Goal: Check status

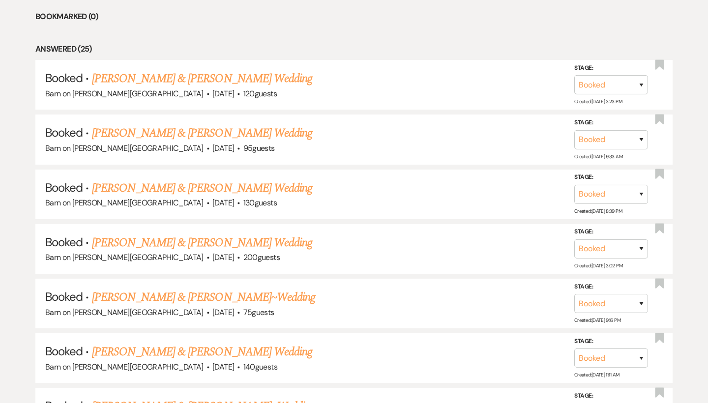
scroll to position [443, 0]
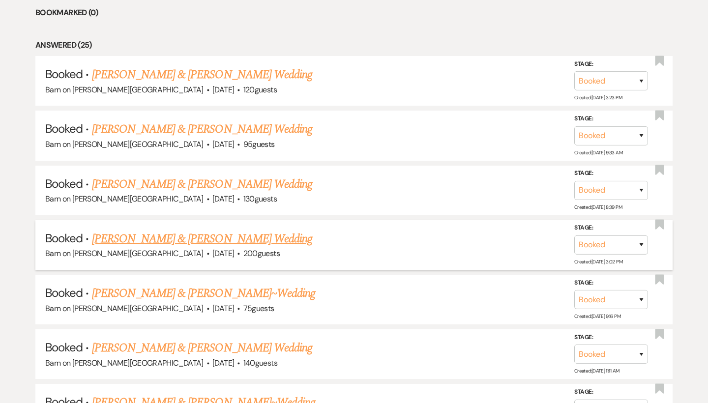
click at [256, 236] on link "[PERSON_NAME] & [PERSON_NAME] Wedding" at bounding box center [202, 239] width 220 height 18
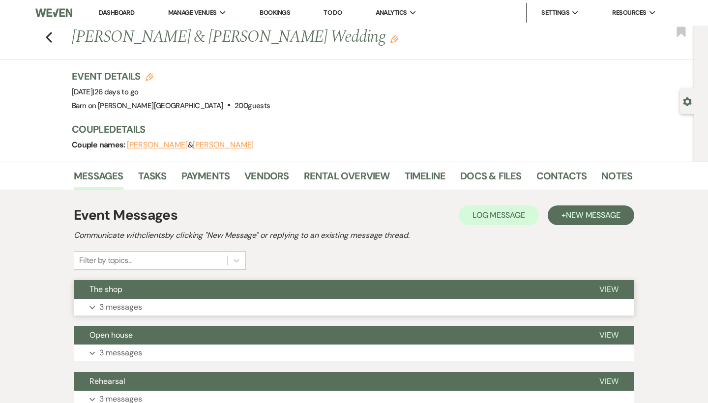
click at [616, 286] on span "View" at bounding box center [609, 289] width 19 height 10
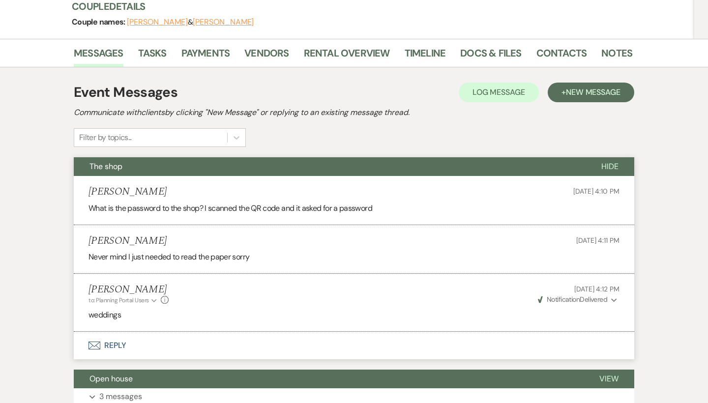
scroll to position [117, 0]
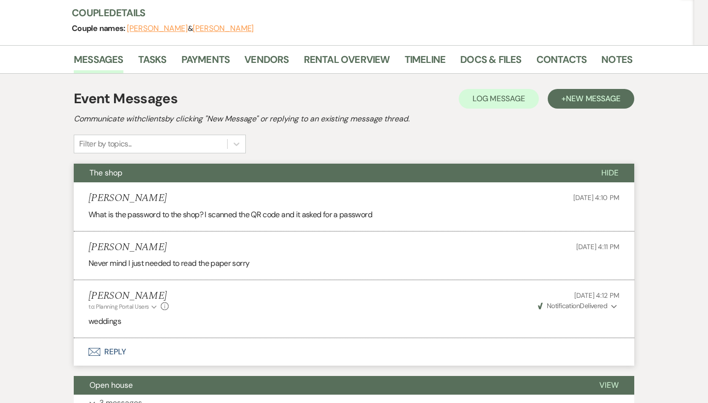
click at [618, 171] on span "Hide" at bounding box center [610, 173] width 17 height 10
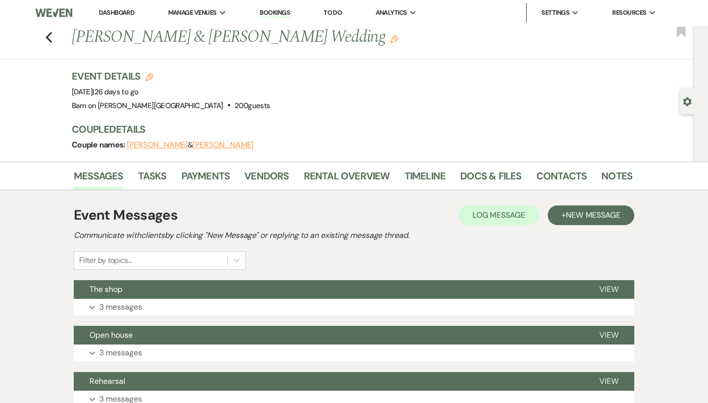
scroll to position [0, 0]
click at [51, 39] on icon "Previous" at bounding box center [48, 37] width 7 height 12
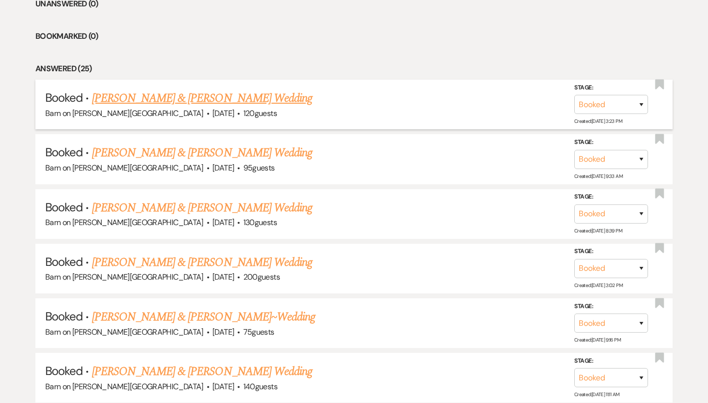
scroll to position [418, 0]
